Goal: Task Accomplishment & Management: Manage account settings

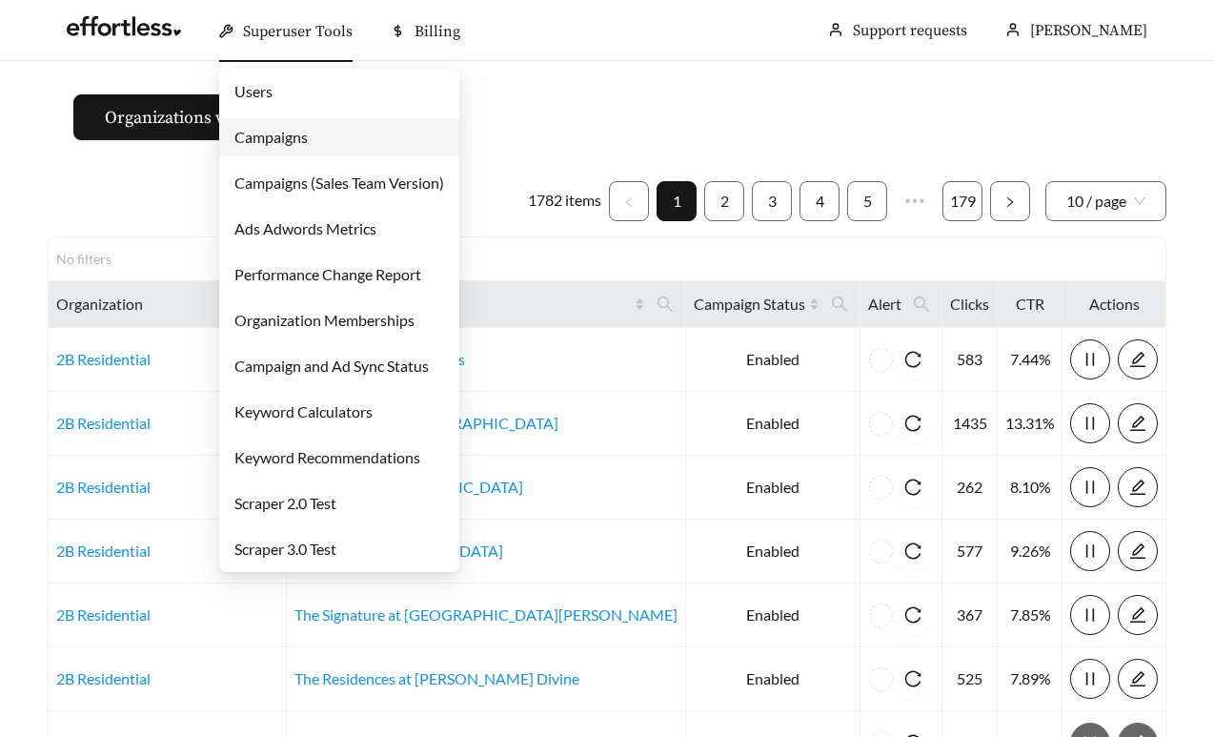
click at [271, 33] on span "Superuser Tools" at bounding box center [298, 31] width 110 height 19
click at [271, 136] on link "Campaigns" at bounding box center [271, 137] width 73 height 18
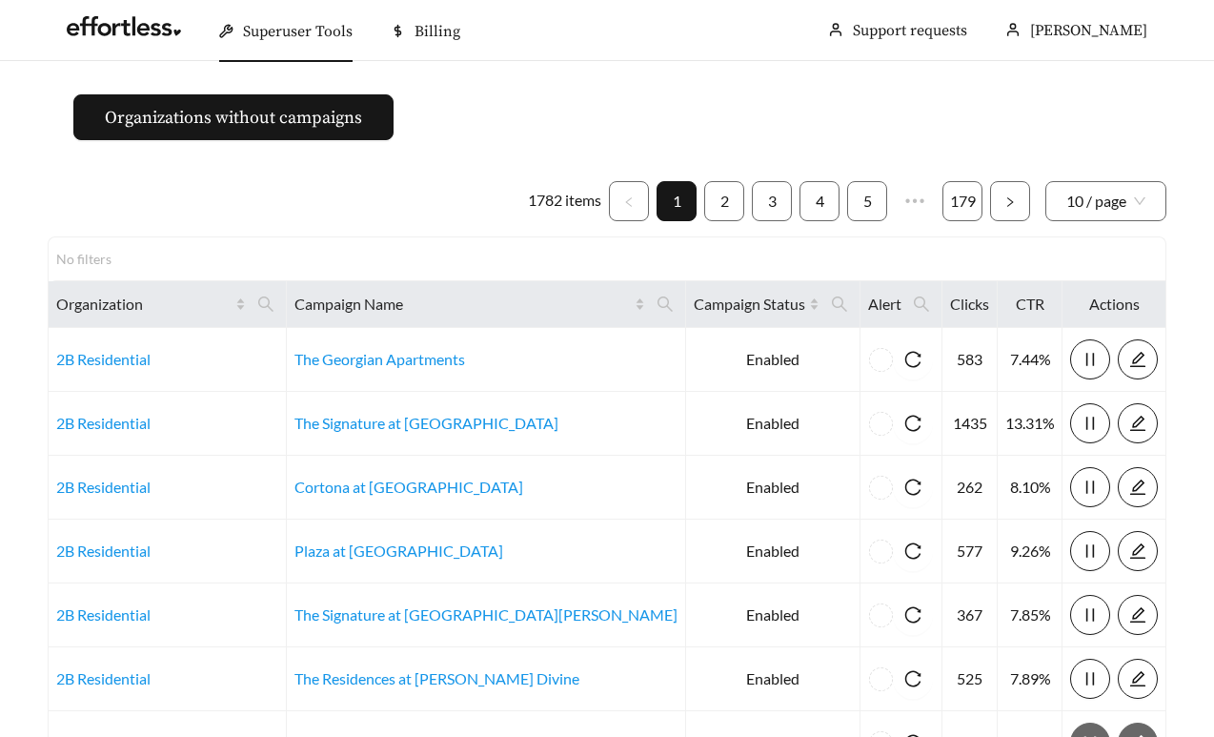
click at [173, 215] on ul "1782 items 1 2 3 4 5 ••• 179 10 / page" at bounding box center [607, 201] width 1119 height 40
click at [274, 304] on icon "search" at bounding box center [265, 303] width 15 height 15
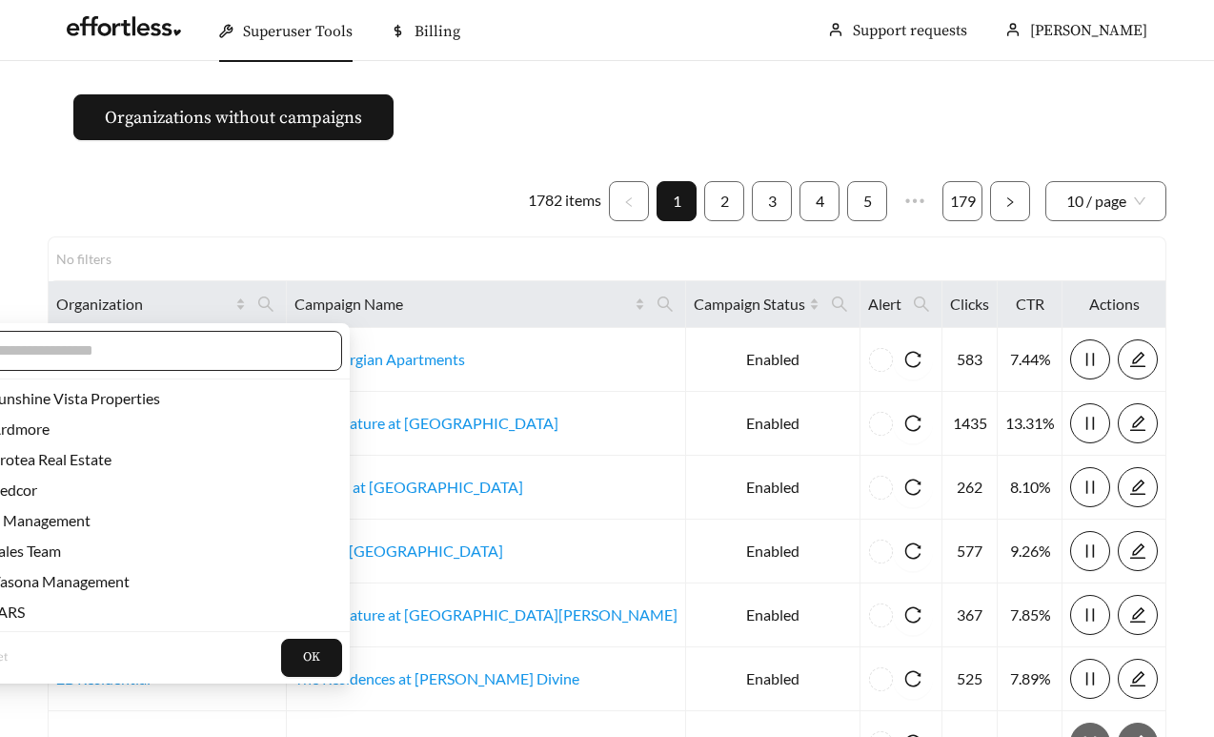
click at [230, 348] on input "text" at bounding box center [157, 350] width 327 height 23
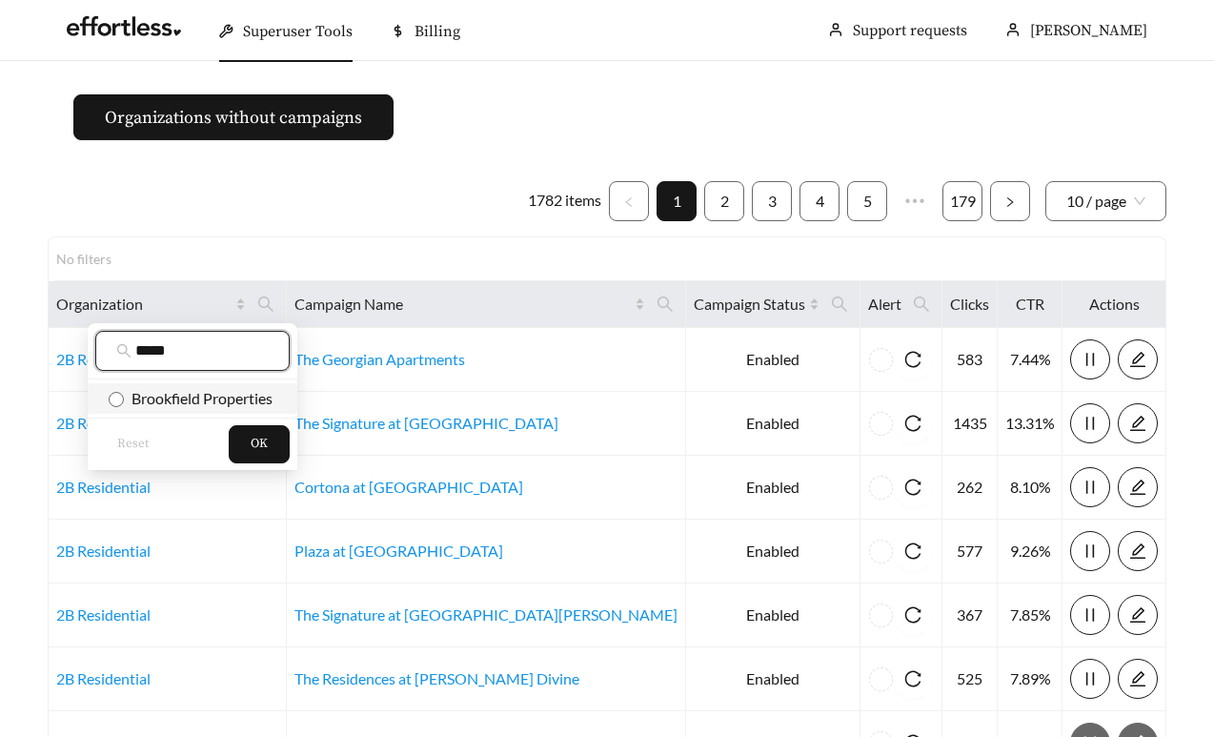
type input "*****"
click at [237, 395] on span "Brookfield Properties" at bounding box center [198, 398] width 149 height 18
click at [255, 431] on button "OK" at bounding box center [259, 444] width 61 height 38
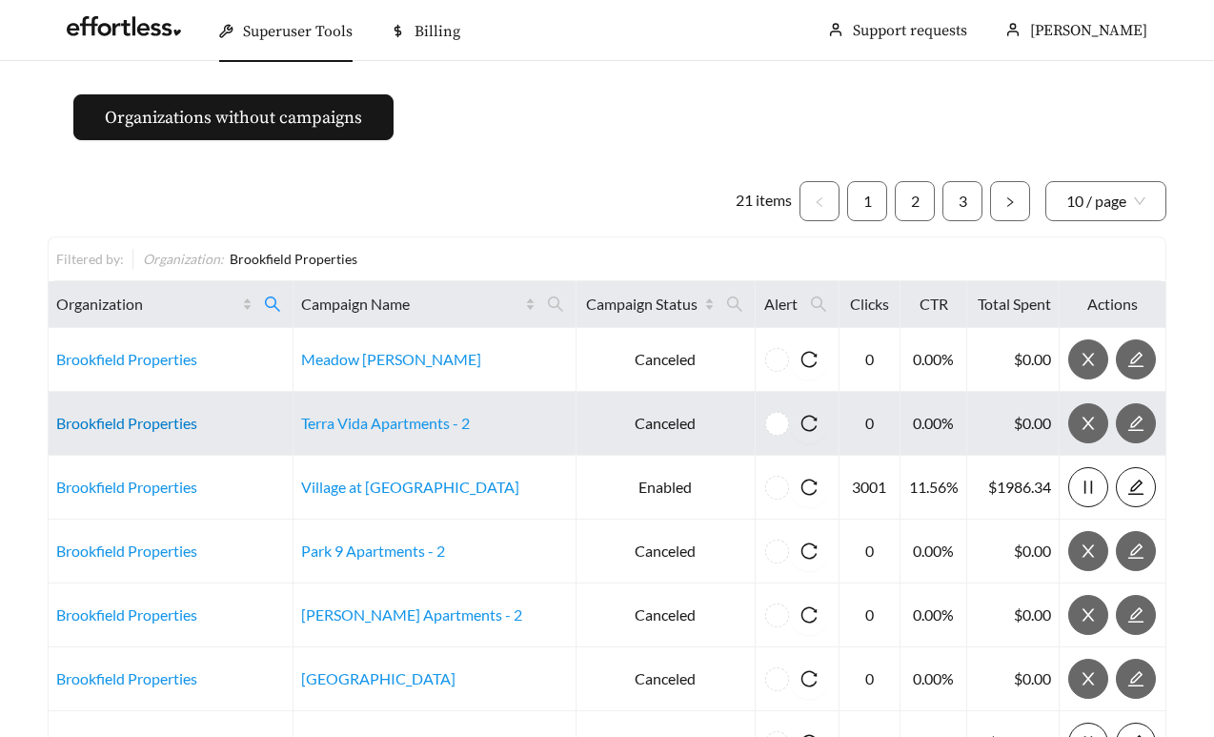
click at [170, 427] on link "Brookfield Properties" at bounding box center [126, 423] width 141 height 18
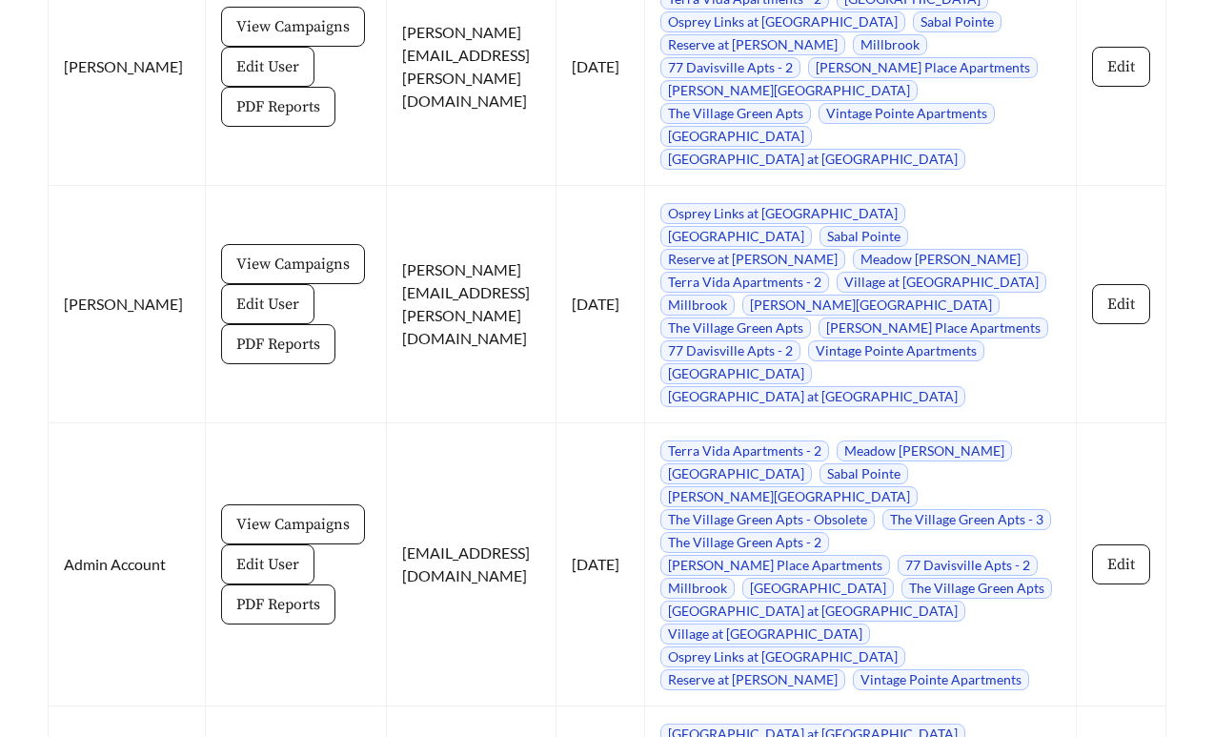
scroll to position [3120, 0]
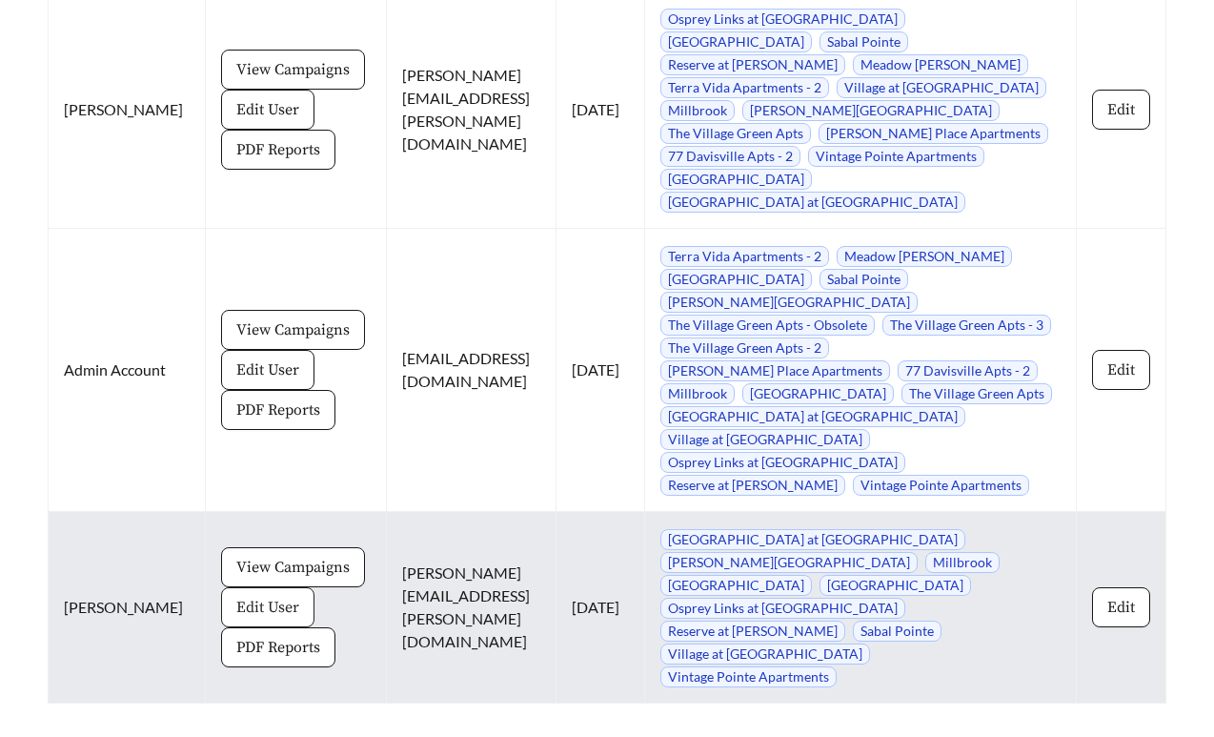
click at [247, 587] on button "Edit User" at bounding box center [267, 607] width 93 height 40
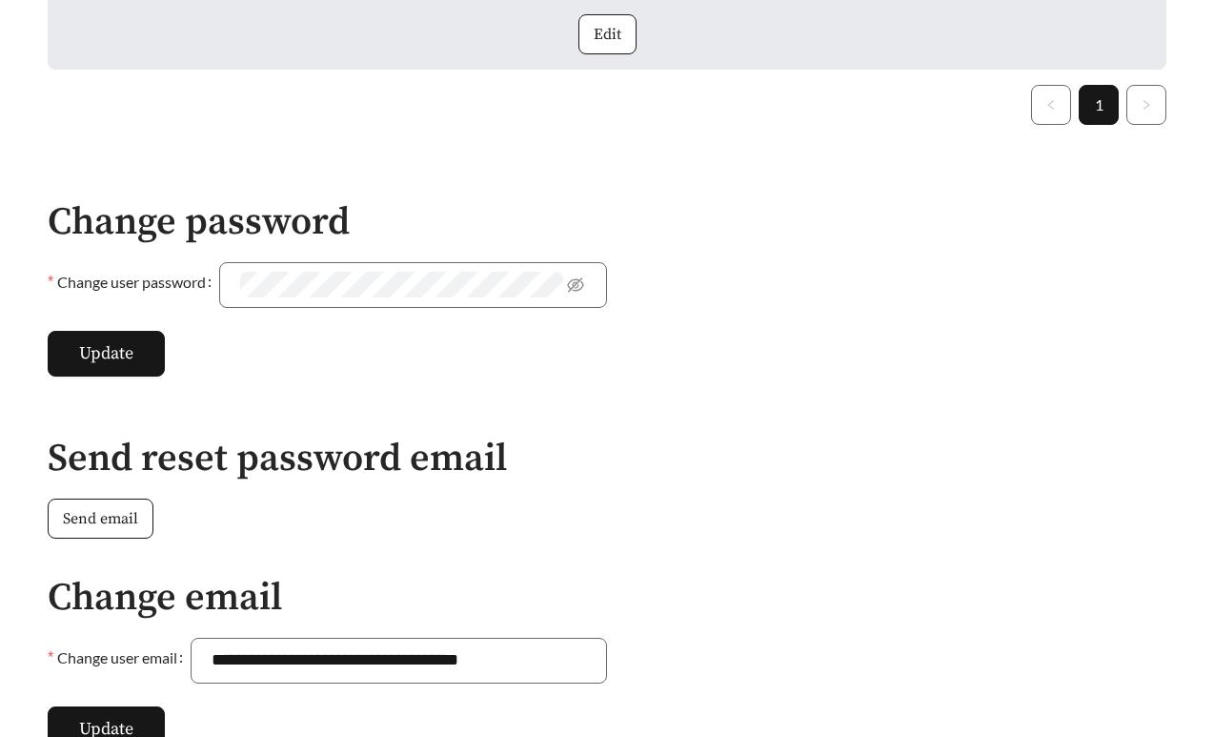
scroll to position [773, 0]
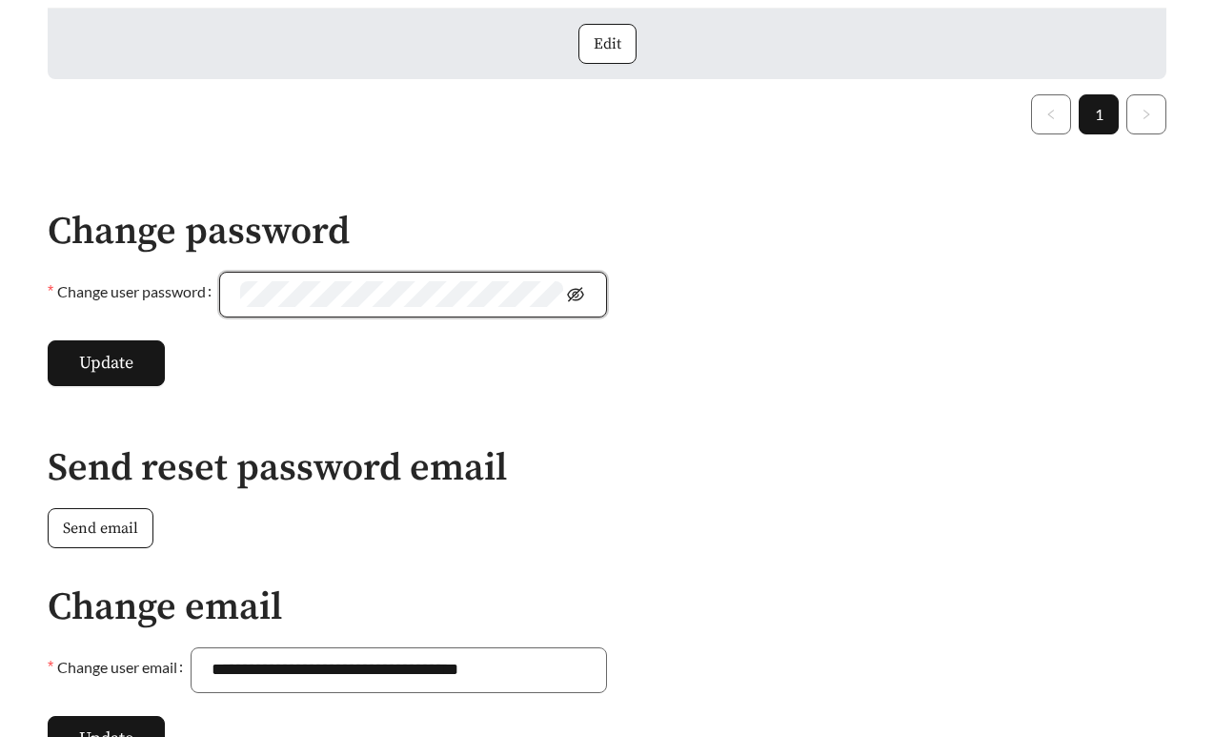
click at [578, 287] on icon "eye-invisible" at bounding box center [576, 294] width 17 height 14
click at [135, 340] on button "Update" at bounding box center [106, 363] width 117 height 46
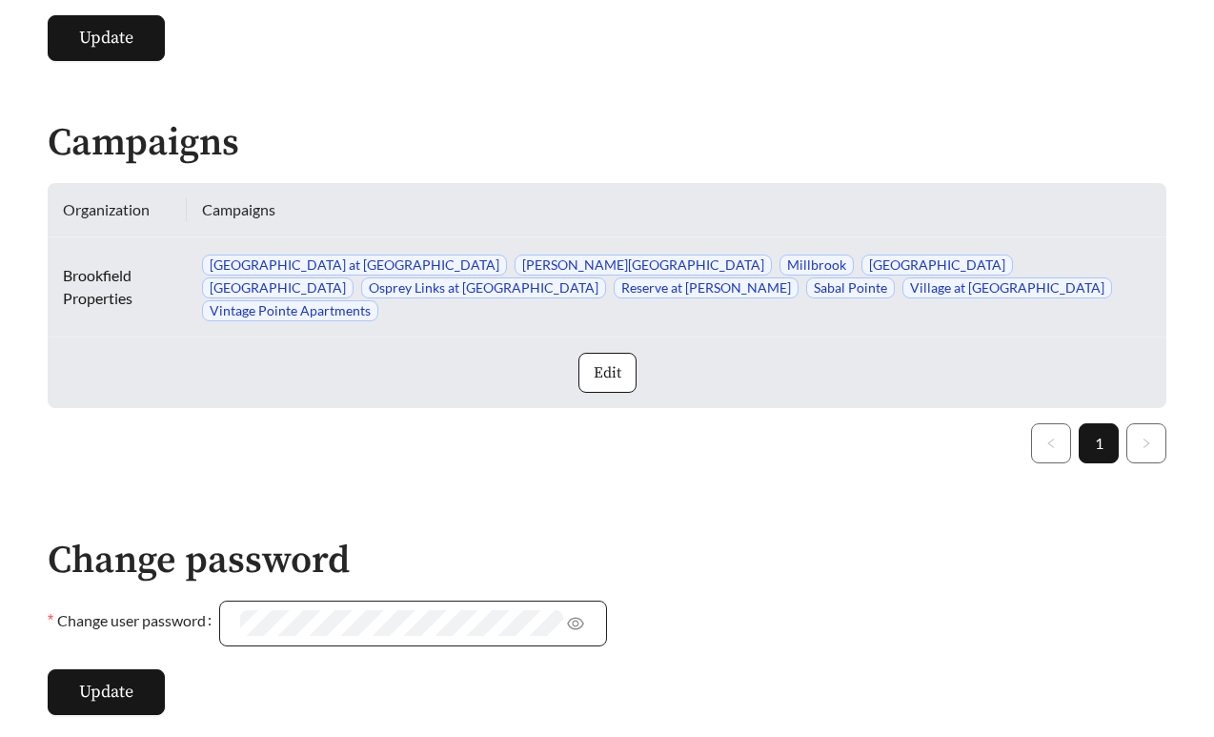
scroll to position [453, 0]
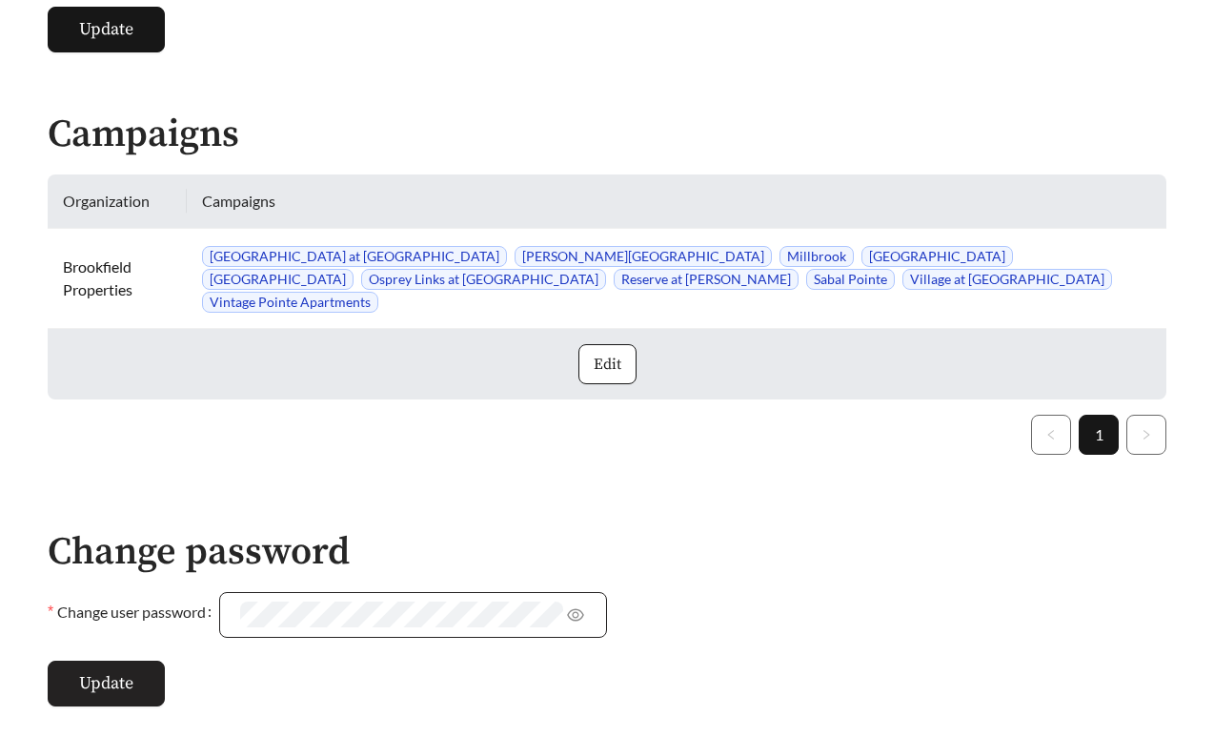
click at [107, 670] on span "Update" at bounding box center [106, 683] width 54 height 26
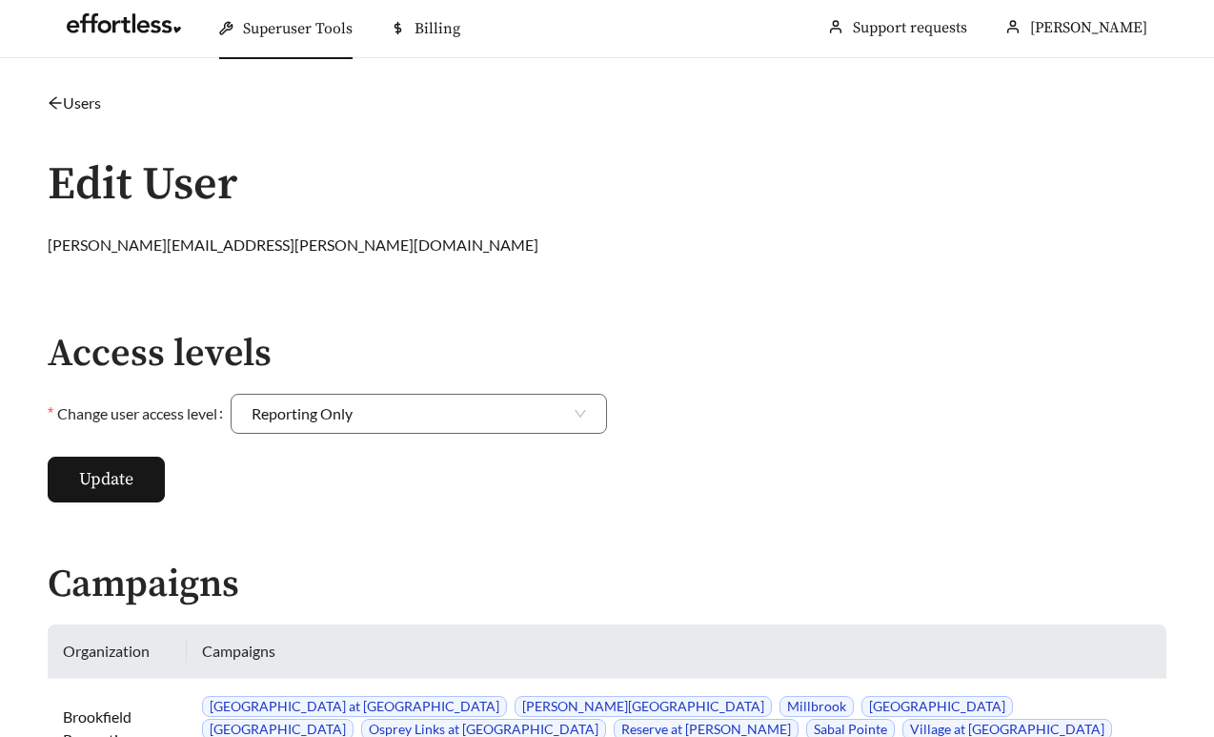
scroll to position [0, 0]
